Goal: Information Seeking & Learning: Learn about a topic

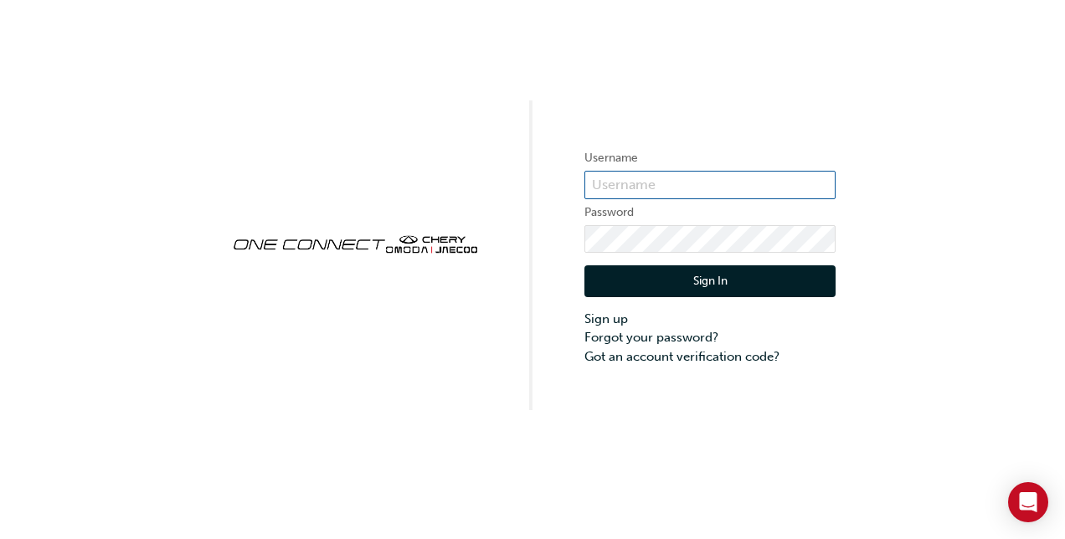
click at [613, 184] on input "text" at bounding box center [709, 185] width 251 height 28
type input "[EMAIL_ADDRESS][DOMAIN_NAME]"
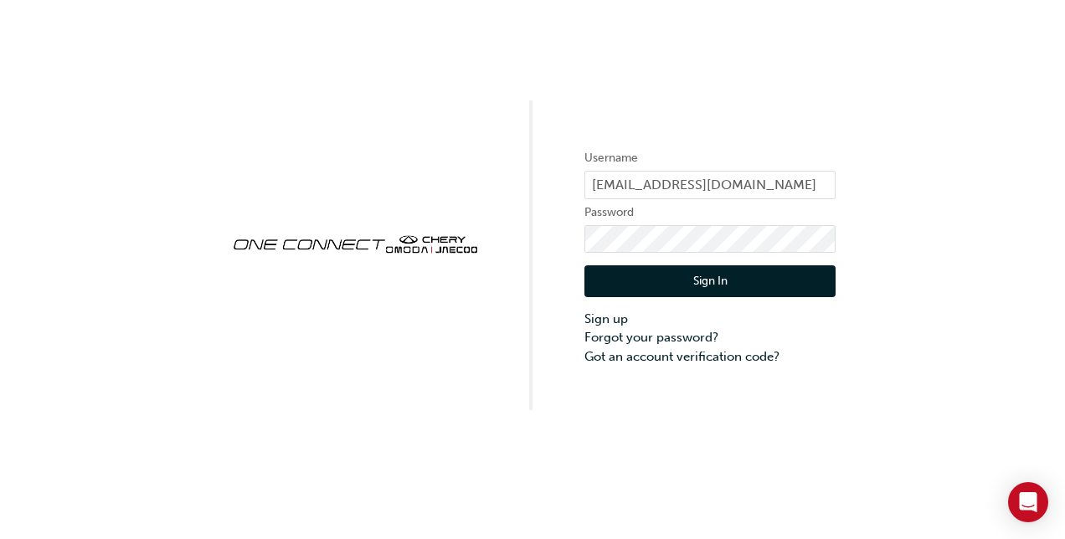
click at [629, 295] on button "Sign In" at bounding box center [709, 281] width 251 height 32
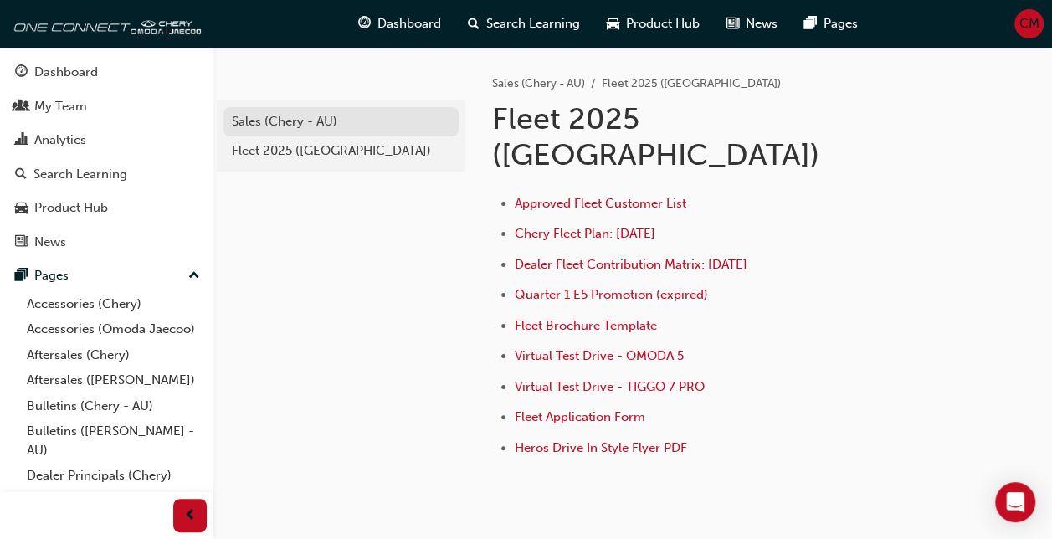
click at [275, 130] on div "Sales (Chery - AU)" at bounding box center [341, 121] width 218 height 19
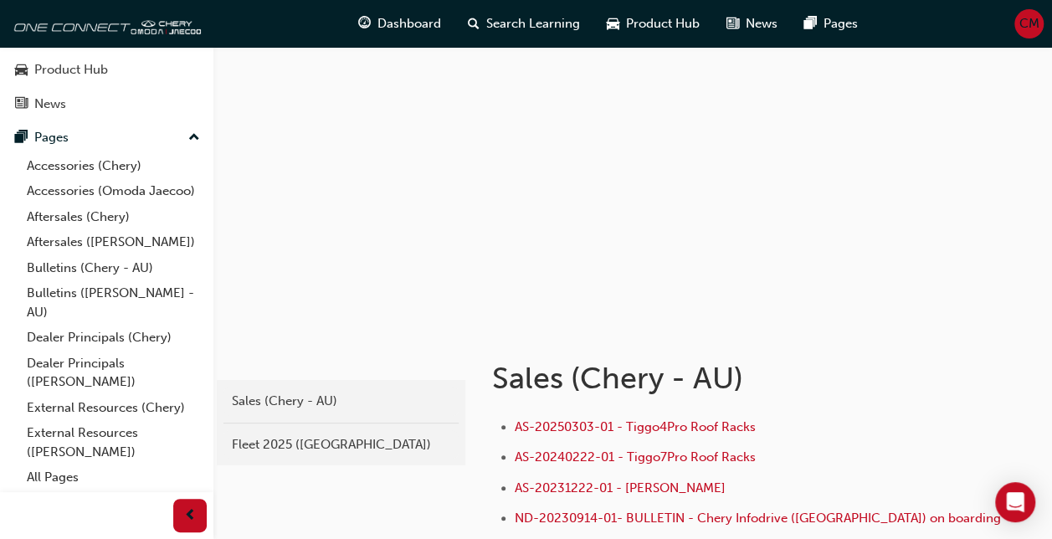
scroll to position [156, 0]
click at [112, 371] on link "Dealer Principals ([PERSON_NAME])" at bounding box center [113, 373] width 187 height 44
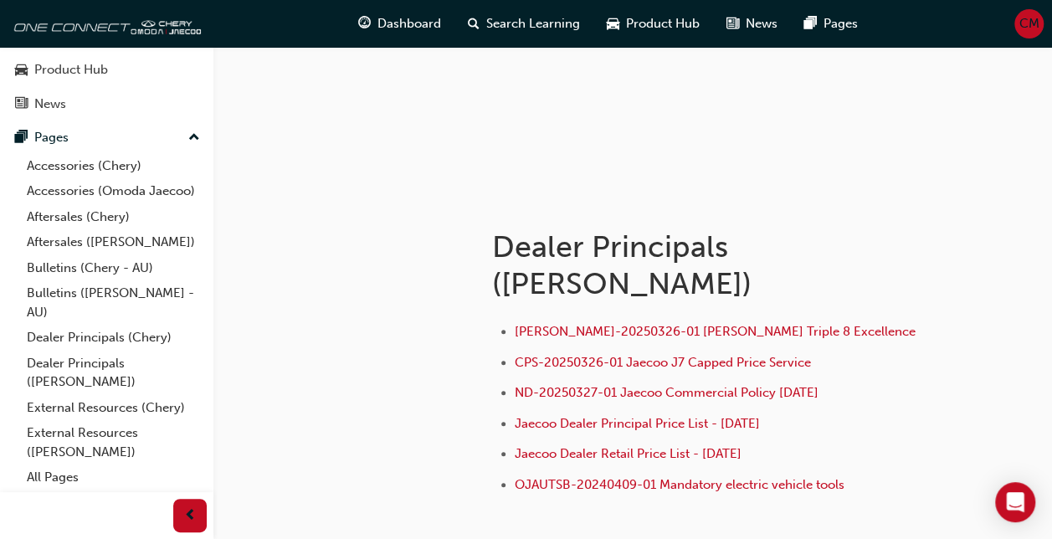
scroll to position [185, 0]
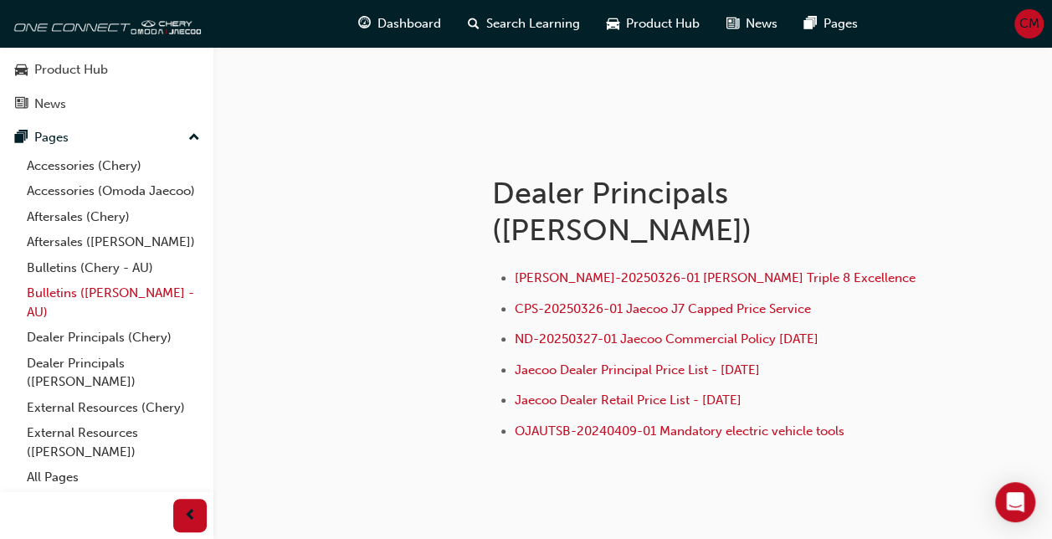
click at [80, 300] on link "Bulletins ([PERSON_NAME] - AU)" at bounding box center [113, 302] width 187 height 44
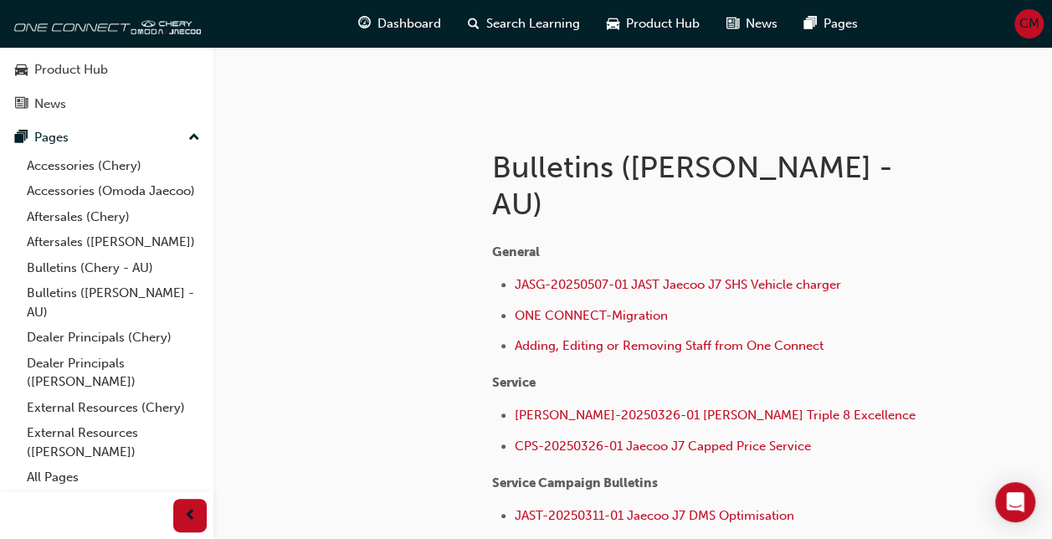
scroll to position [208, 0]
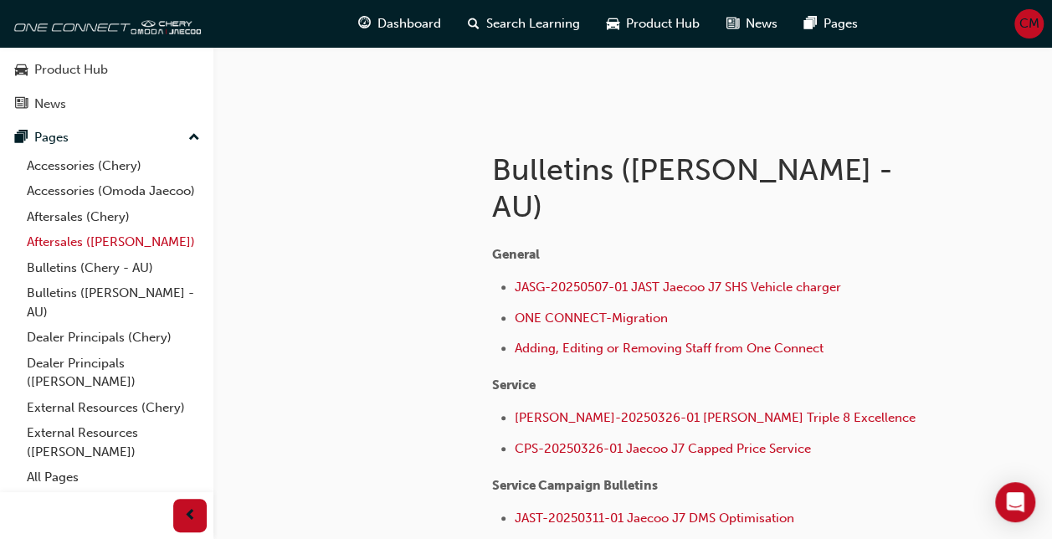
click at [77, 239] on link "Aftersales ([PERSON_NAME])" at bounding box center [113, 242] width 187 height 26
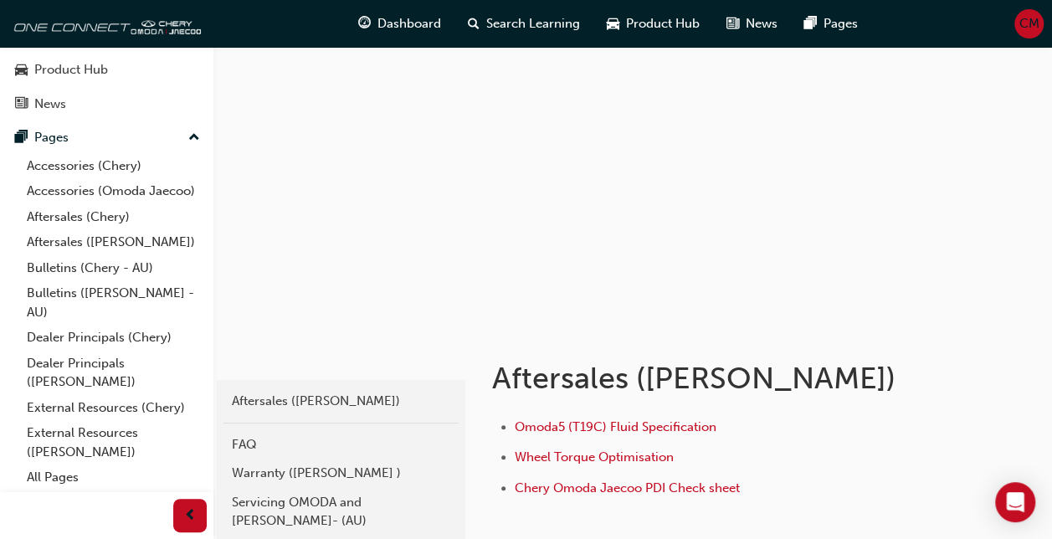
scroll to position [106, 0]
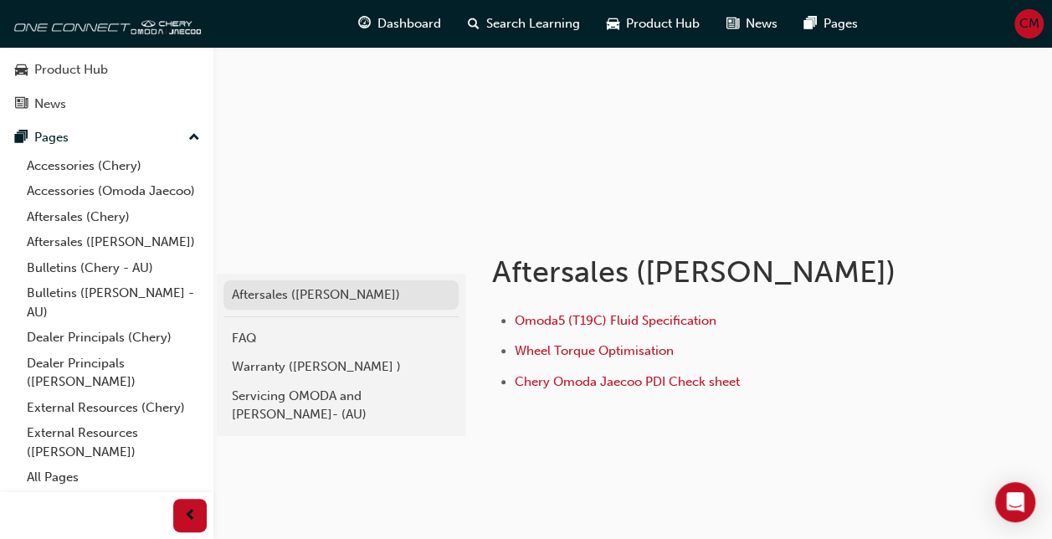
click at [325, 293] on div "Aftersales ([PERSON_NAME])" at bounding box center [341, 294] width 218 height 19
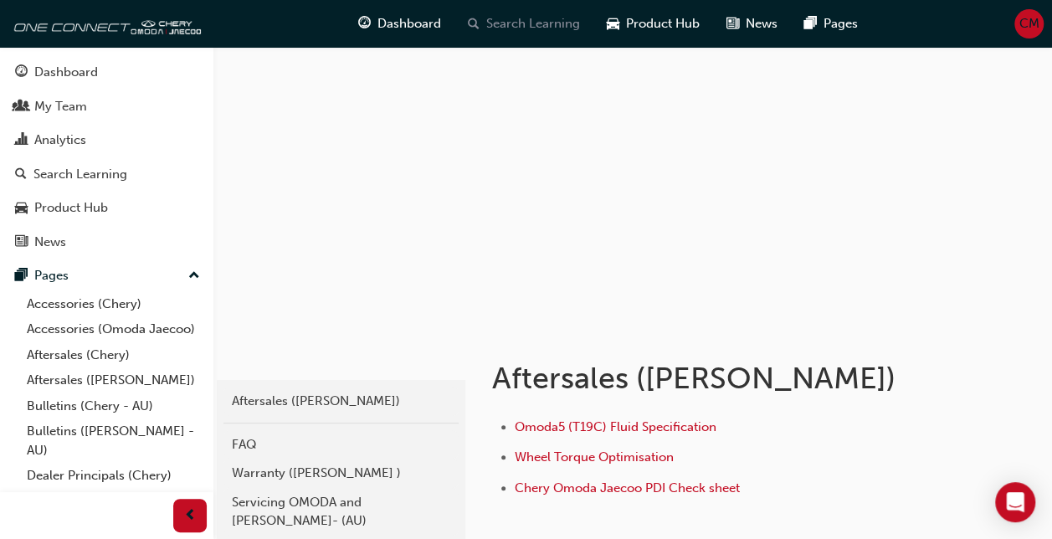
click at [544, 13] on div "Search Learning" at bounding box center [523, 24] width 139 height 34
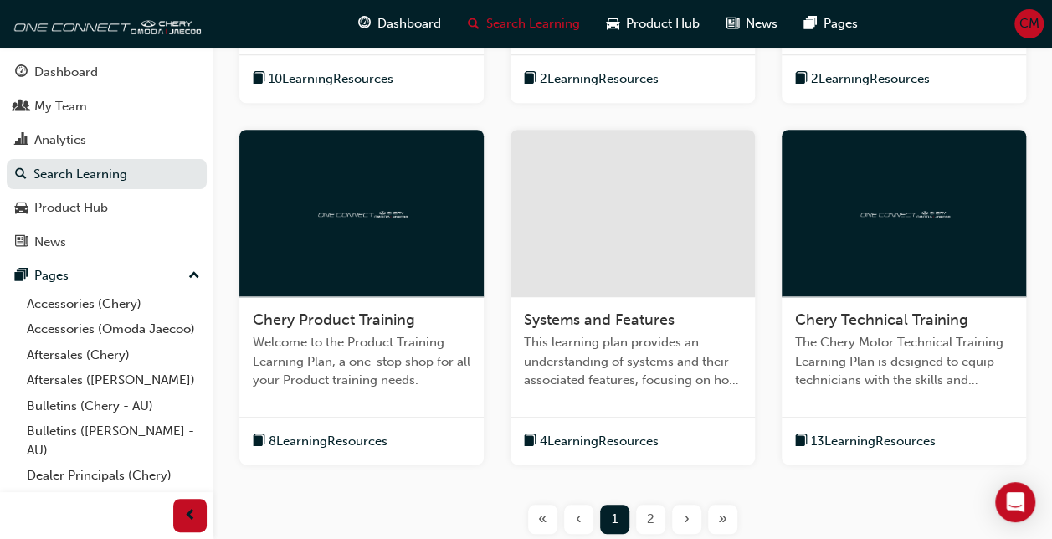
scroll to position [734, 0]
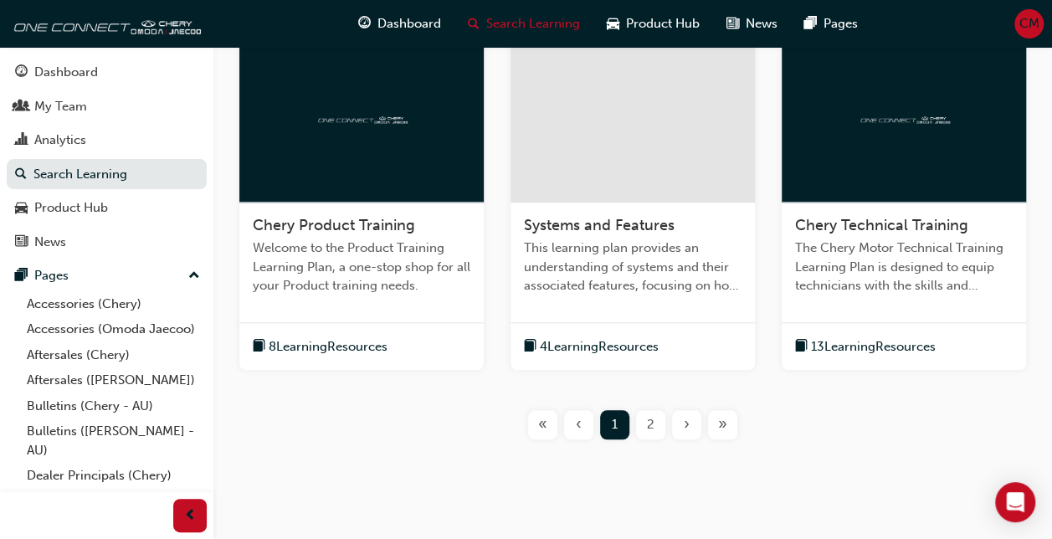
click at [688, 432] on span "›" at bounding box center [687, 424] width 6 height 19
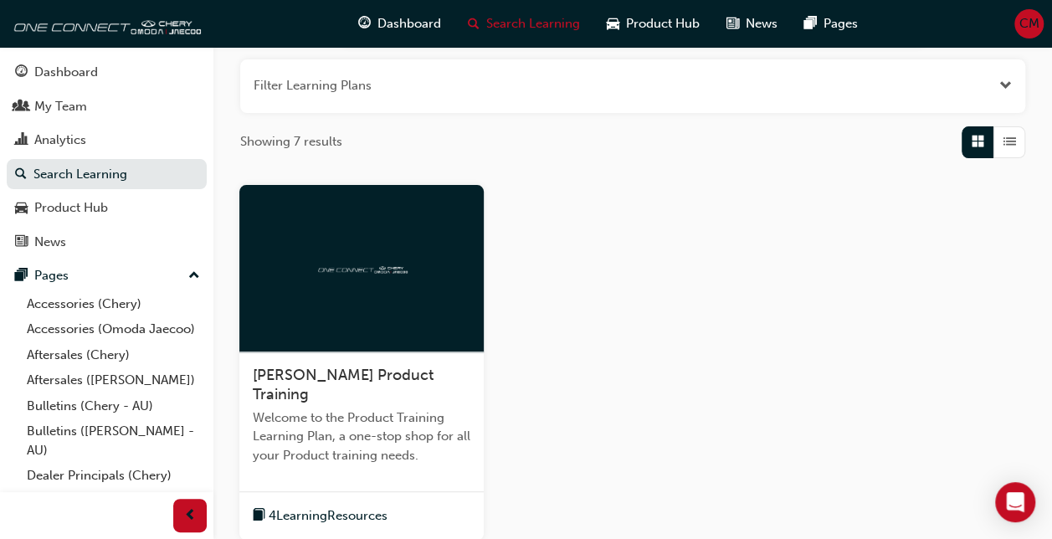
scroll to position [174, 0]
